Goal: Transaction & Acquisition: Subscribe to service/newsletter

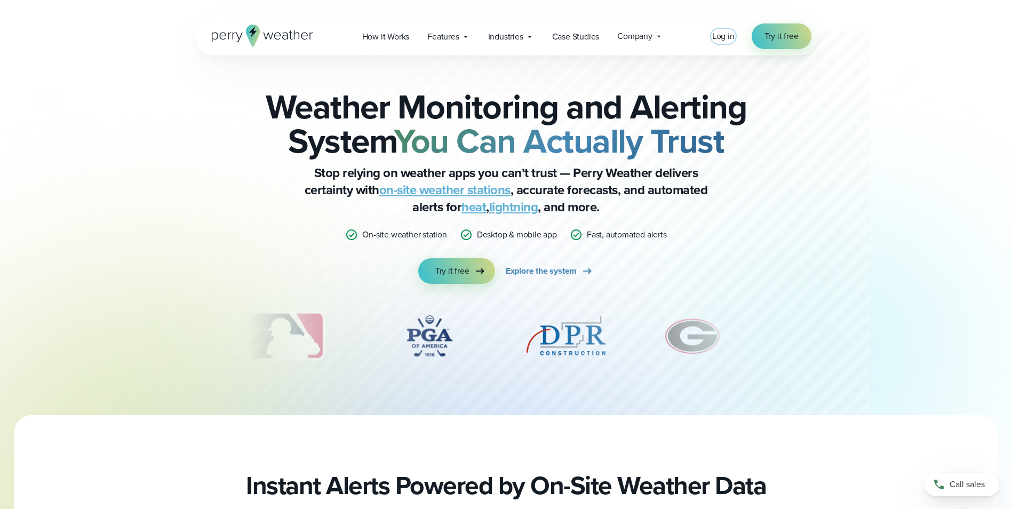
click at [730, 36] on span "Log in" at bounding box center [723, 36] width 22 height 12
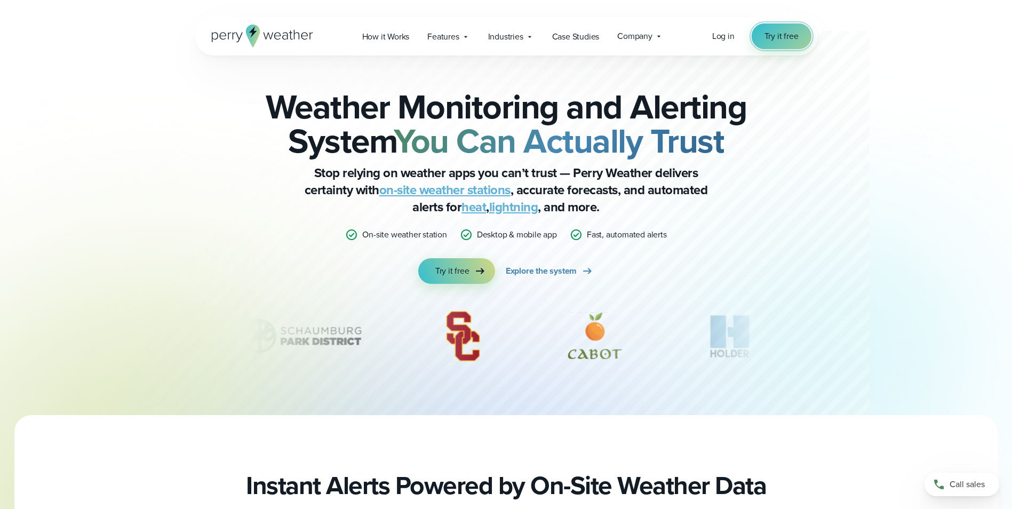
click at [782, 40] on span "Try it free" at bounding box center [781, 36] width 34 height 13
